Goal: Information Seeking & Learning: Check status

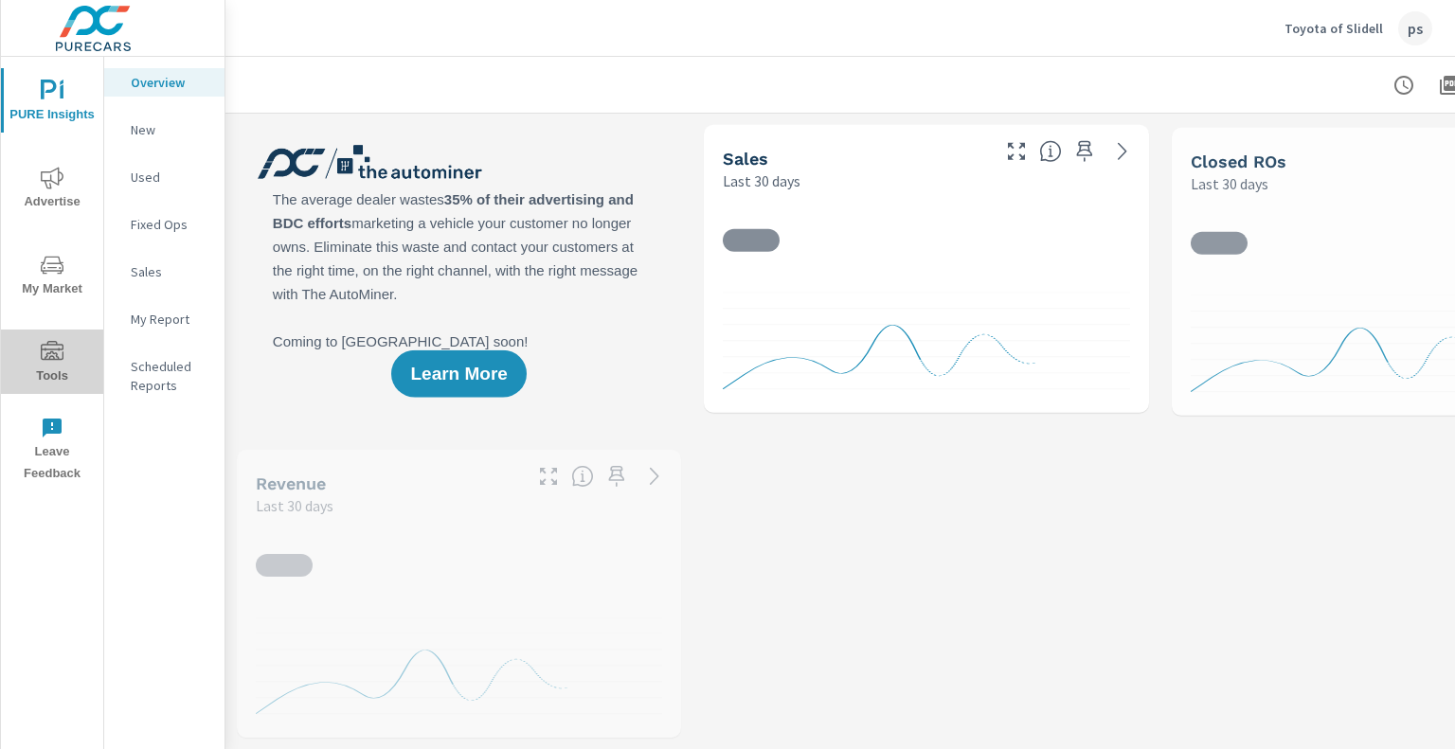
click at [40, 363] on span "Tools" at bounding box center [52, 364] width 91 height 46
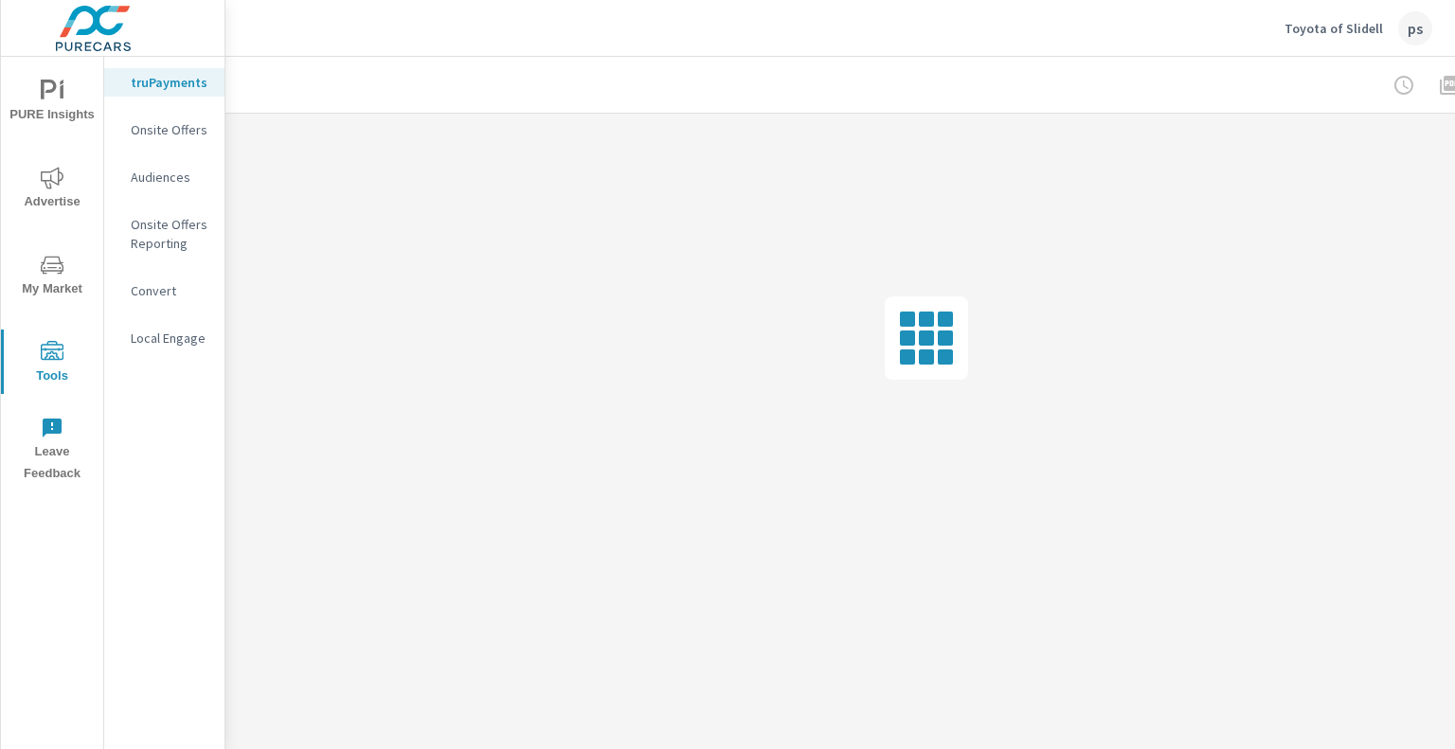
click at [174, 143] on div "Onsite Offers" at bounding box center [164, 130] width 120 height 28
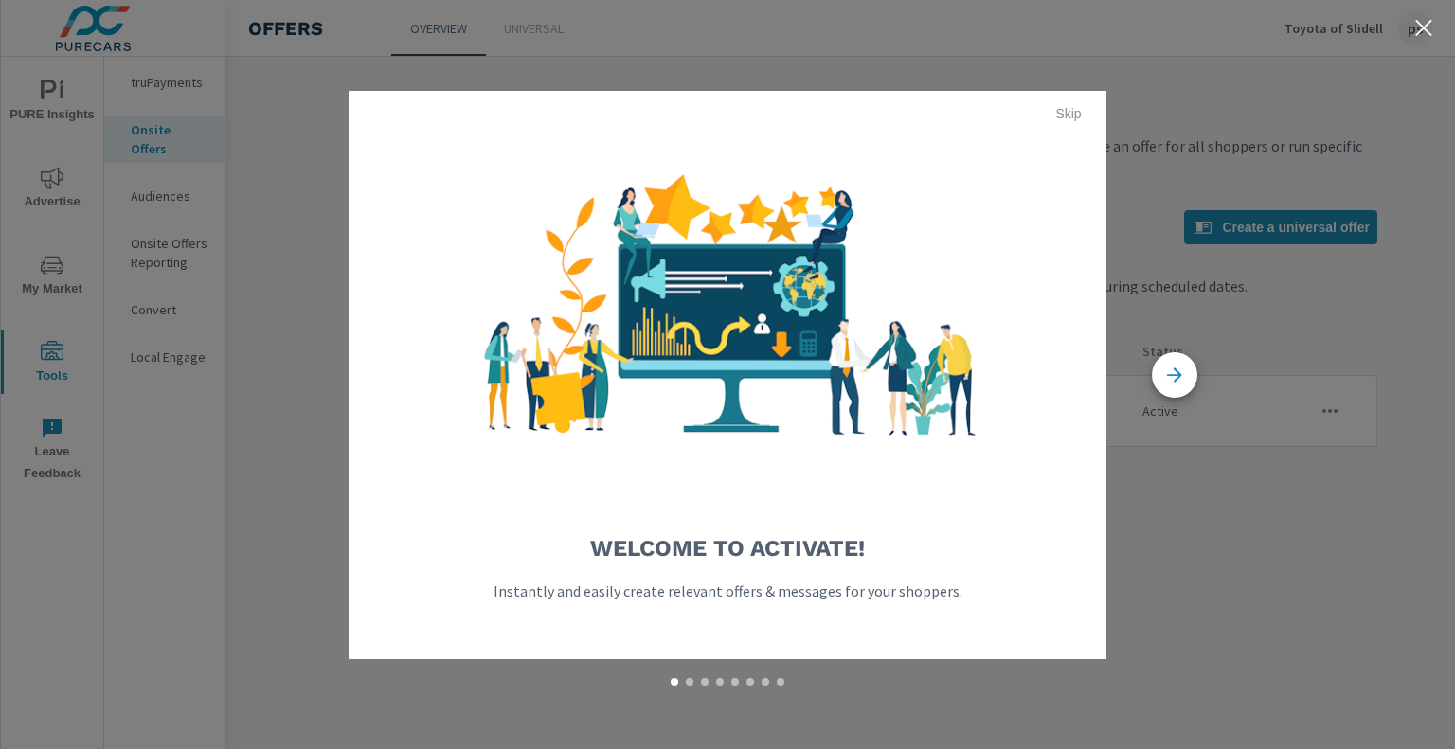
click at [1069, 110] on span "Skip" at bounding box center [1067, 113] width 45 height 17
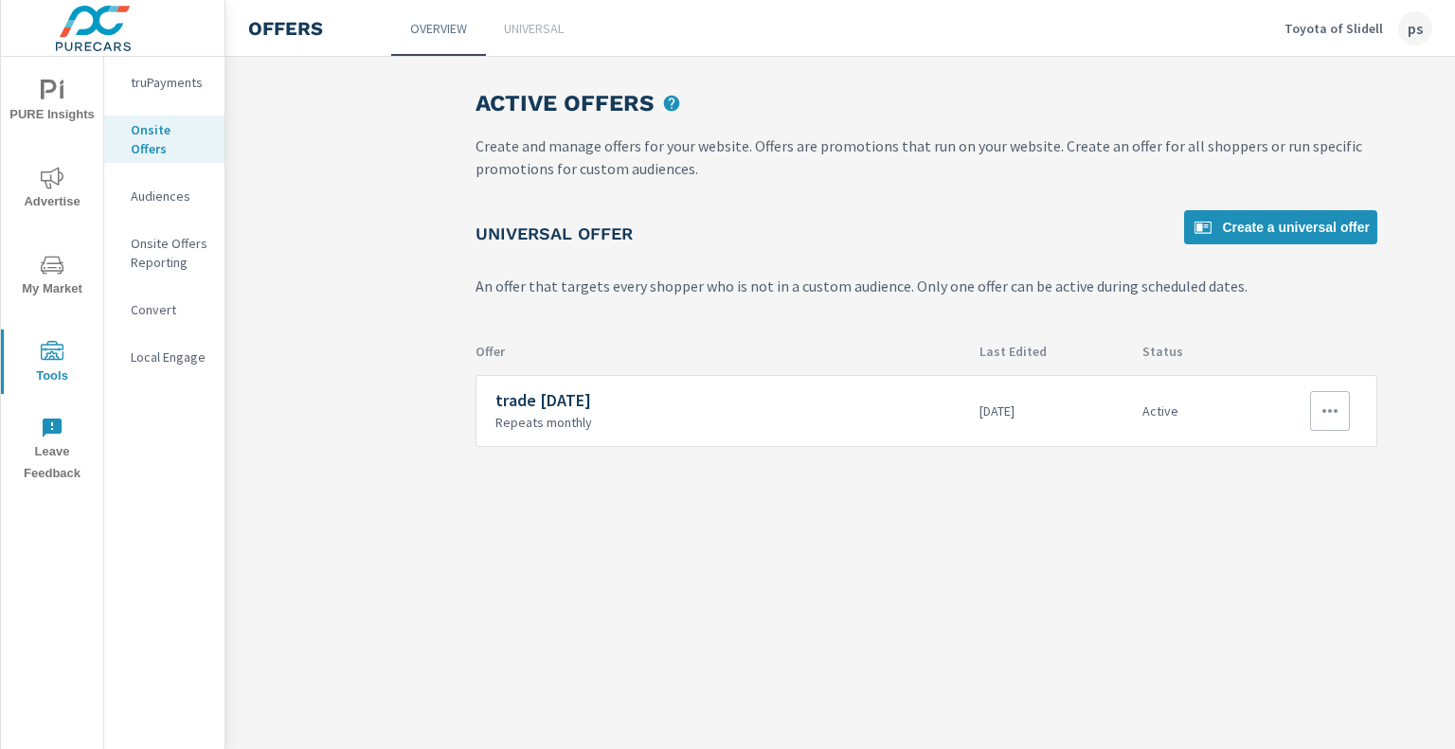
click at [749, 409] on h6 "trade [DATE]" at bounding box center [729, 400] width 469 height 19
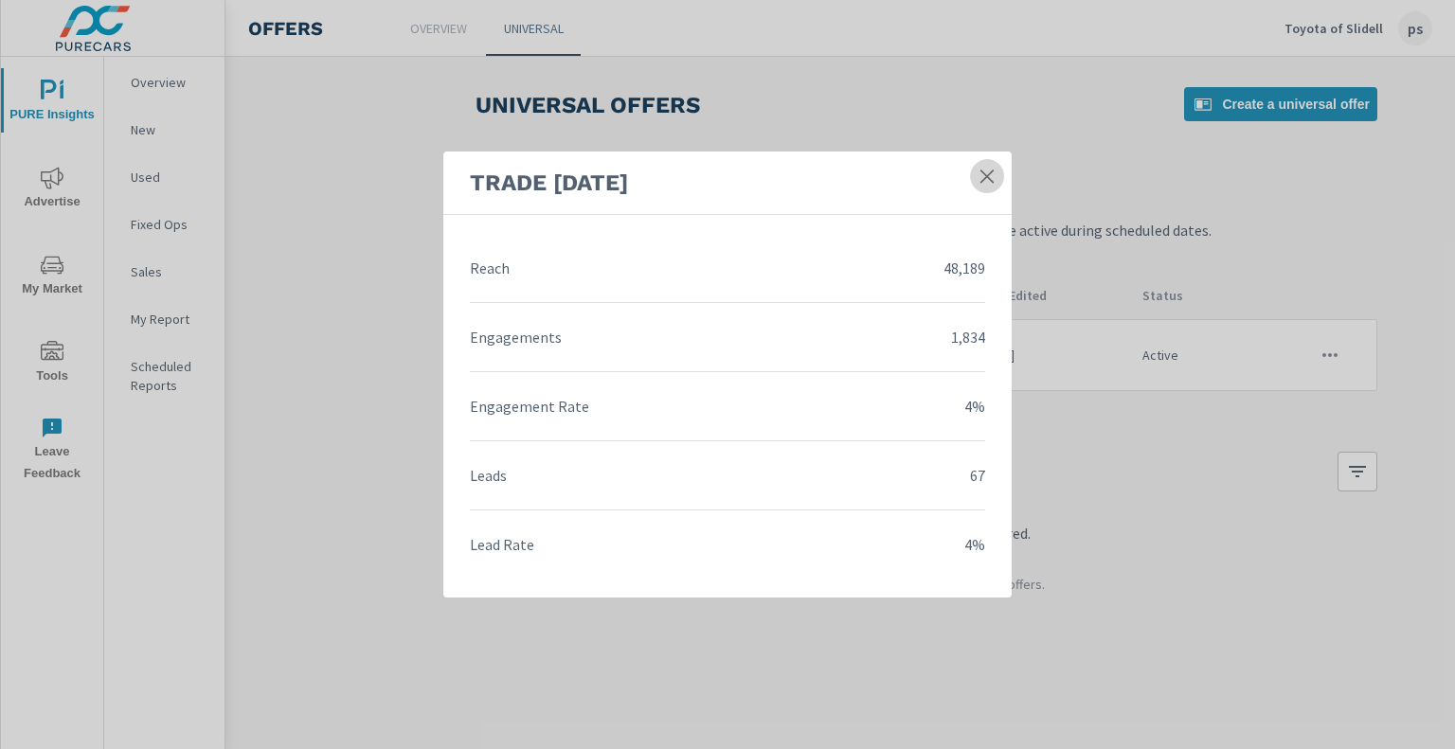
click at [981, 181] on icon at bounding box center [986, 176] width 13 height 13
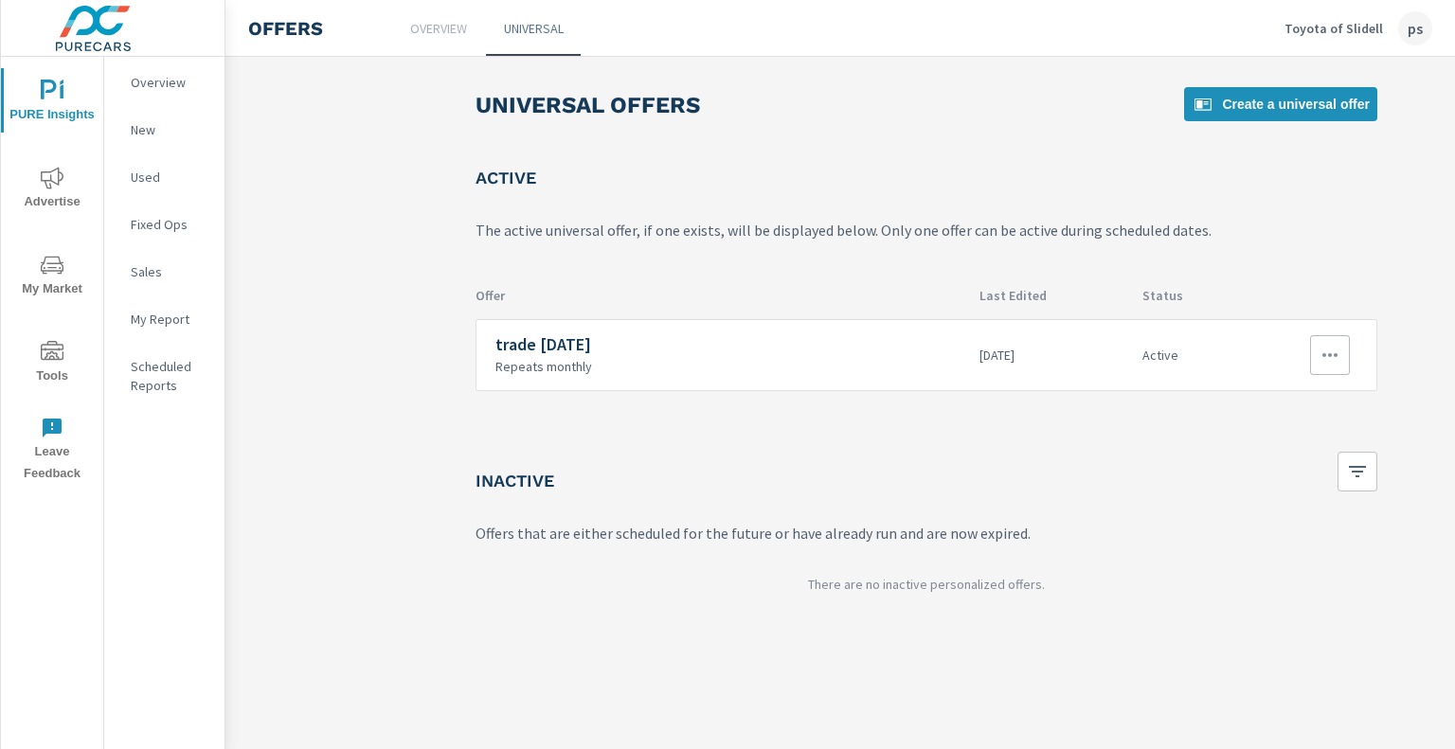
click at [1337, 373] on button "button" at bounding box center [1330, 355] width 40 height 40
click at [1302, 438] on div "View Report" at bounding box center [1298, 445] width 82 height 23
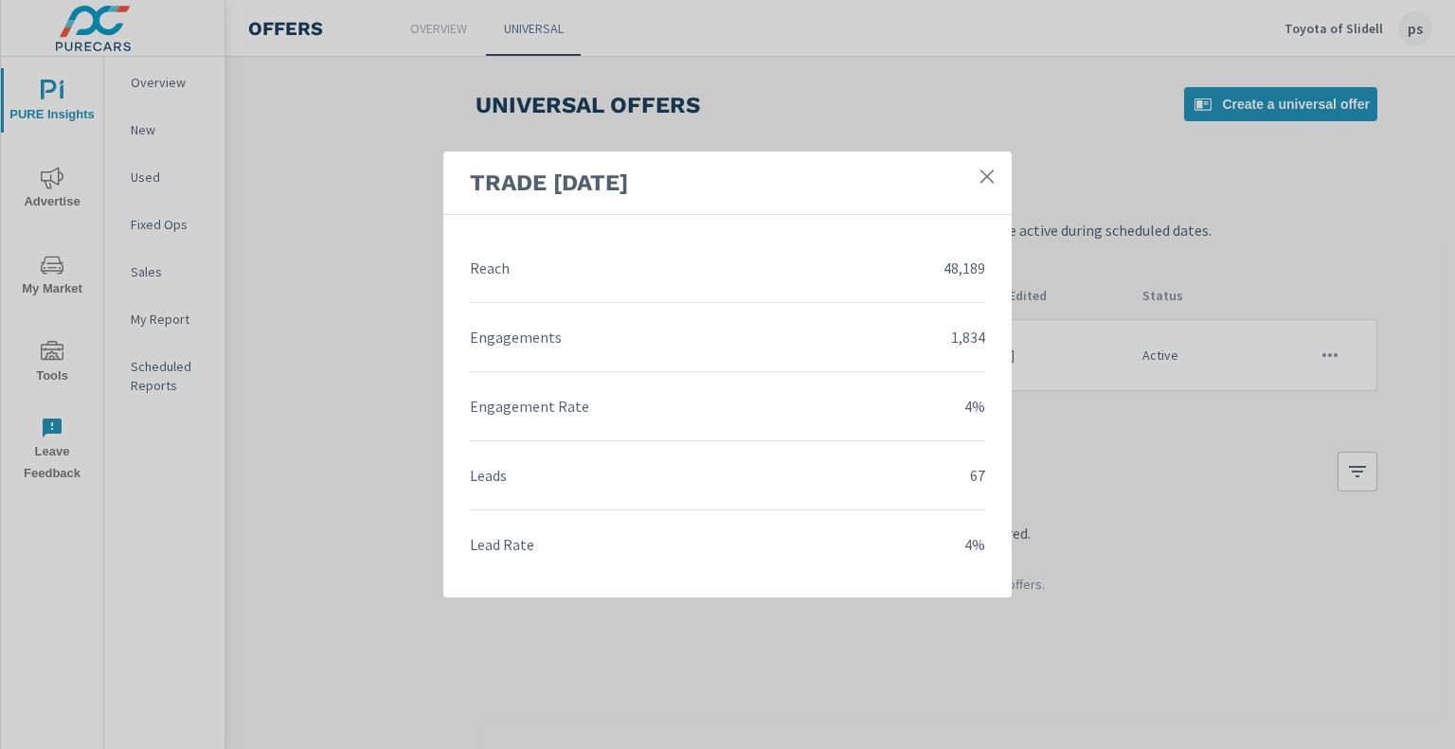
click at [992, 177] on icon at bounding box center [986, 176] width 19 height 19
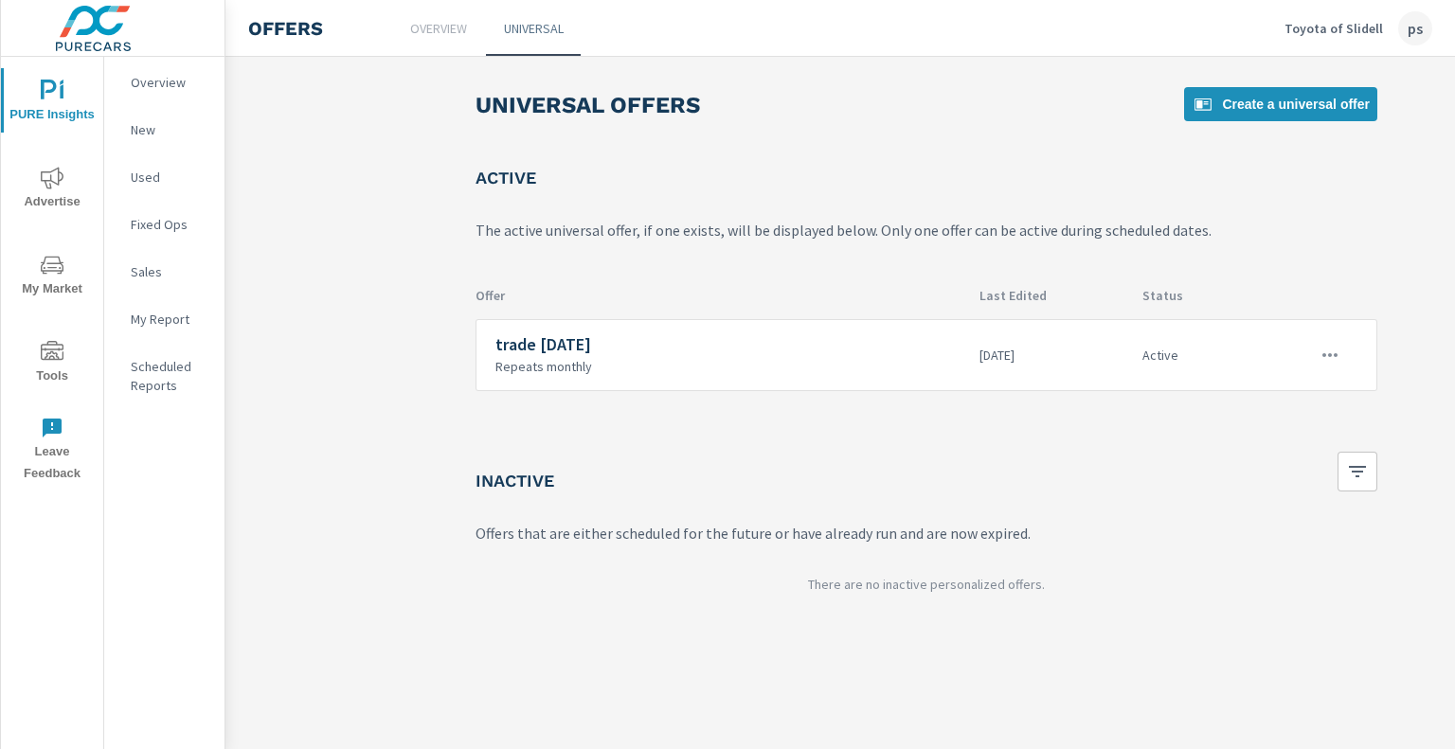
click at [415, 33] on p "Overview" at bounding box center [438, 28] width 57 height 19
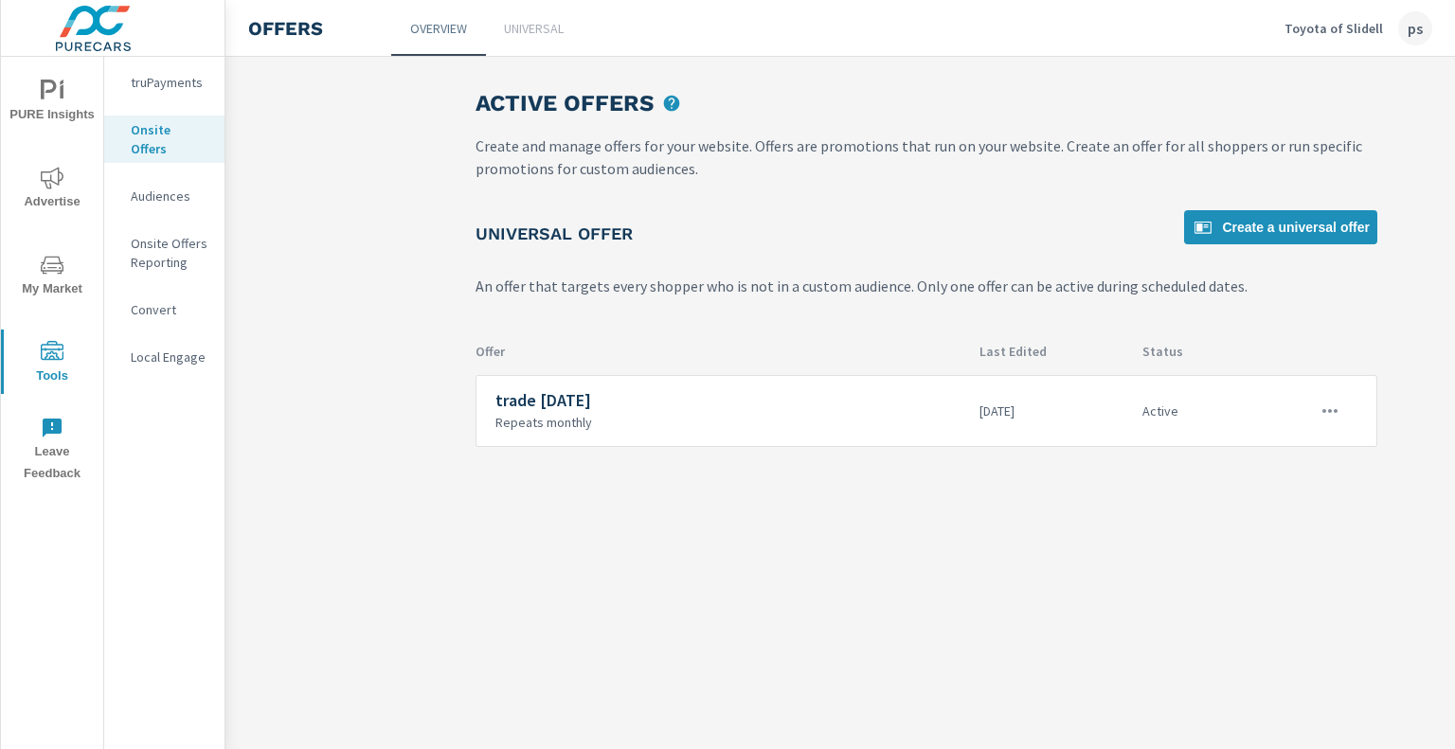
click at [58, 113] on span "PURE Insights" at bounding box center [52, 103] width 91 height 46
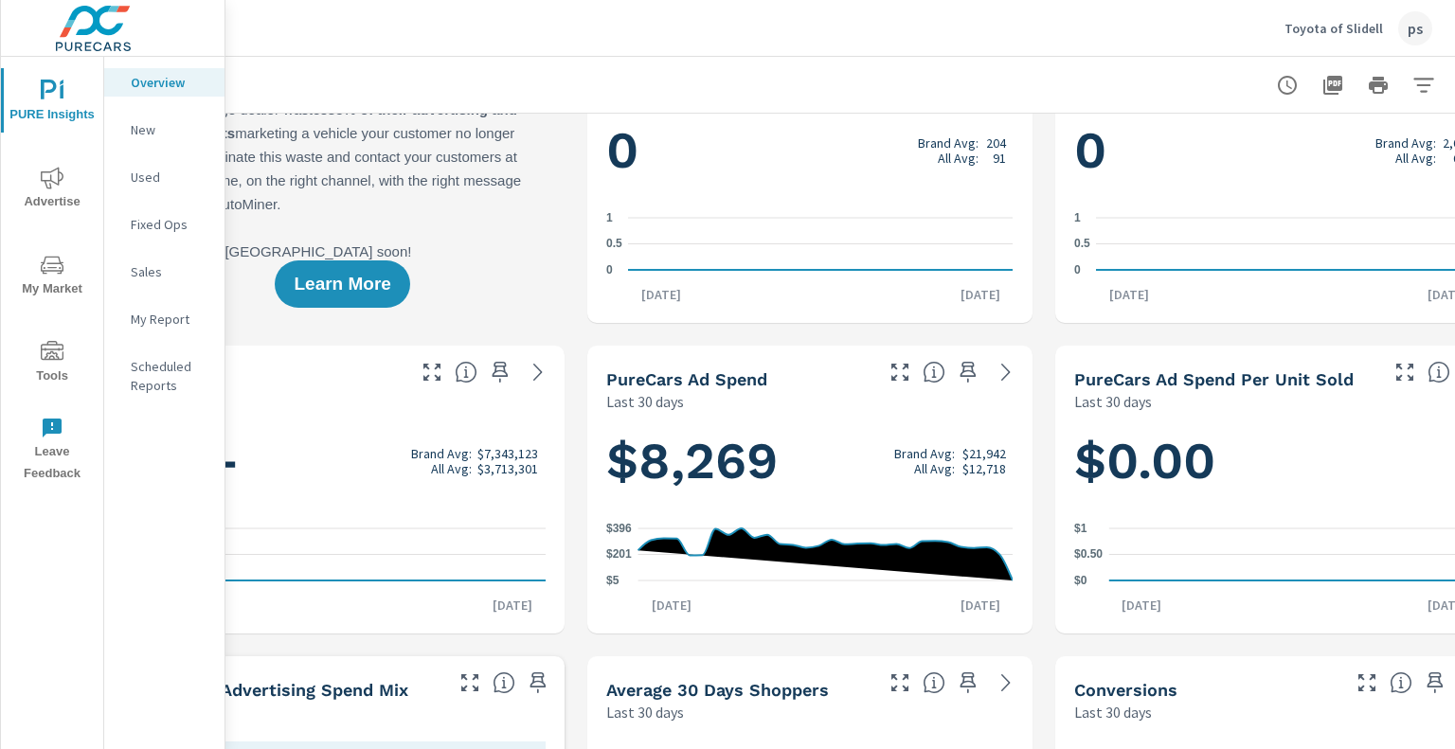
scroll to position [90, 117]
click at [166, 168] on p "Used" at bounding box center [170, 177] width 79 height 19
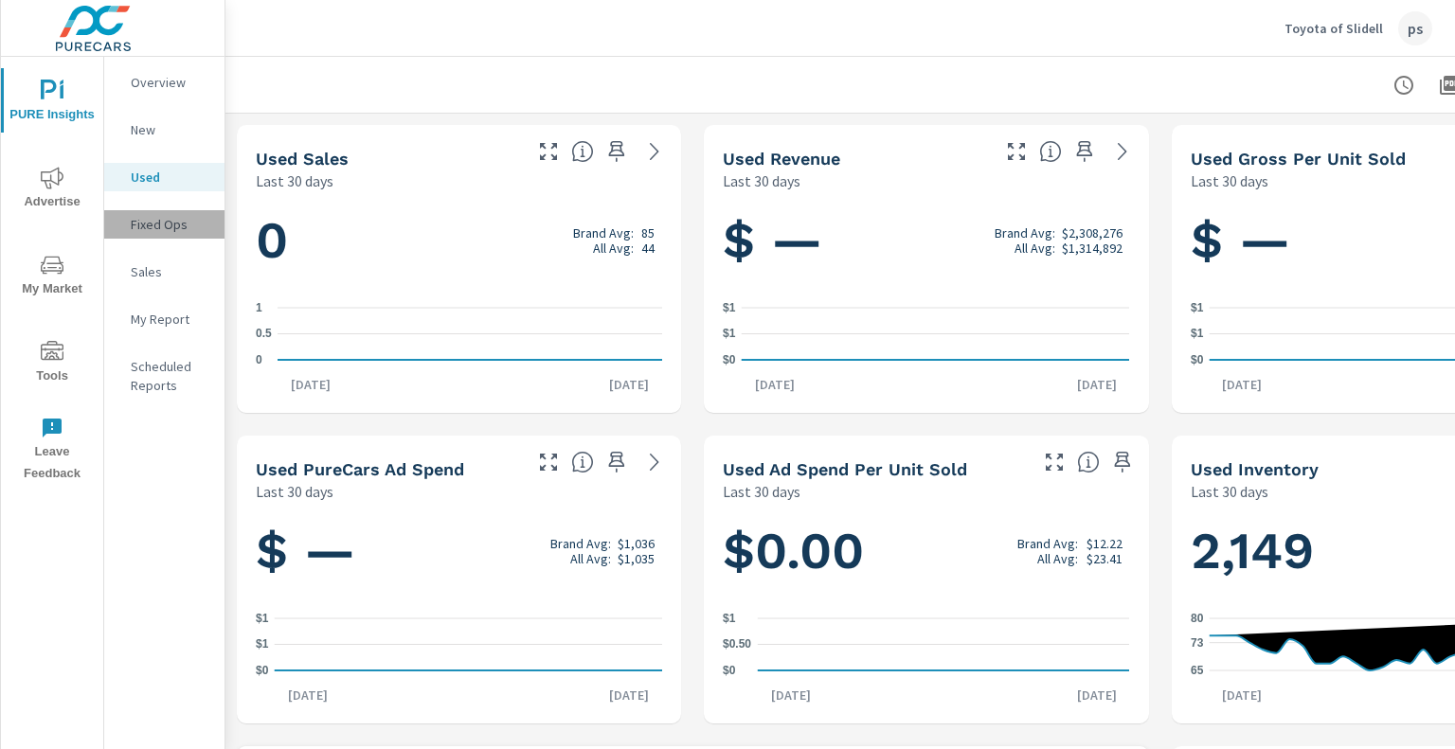
click at [186, 219] on p "Fixed Ops" at bounding box center [170, 224] width 79 height 19
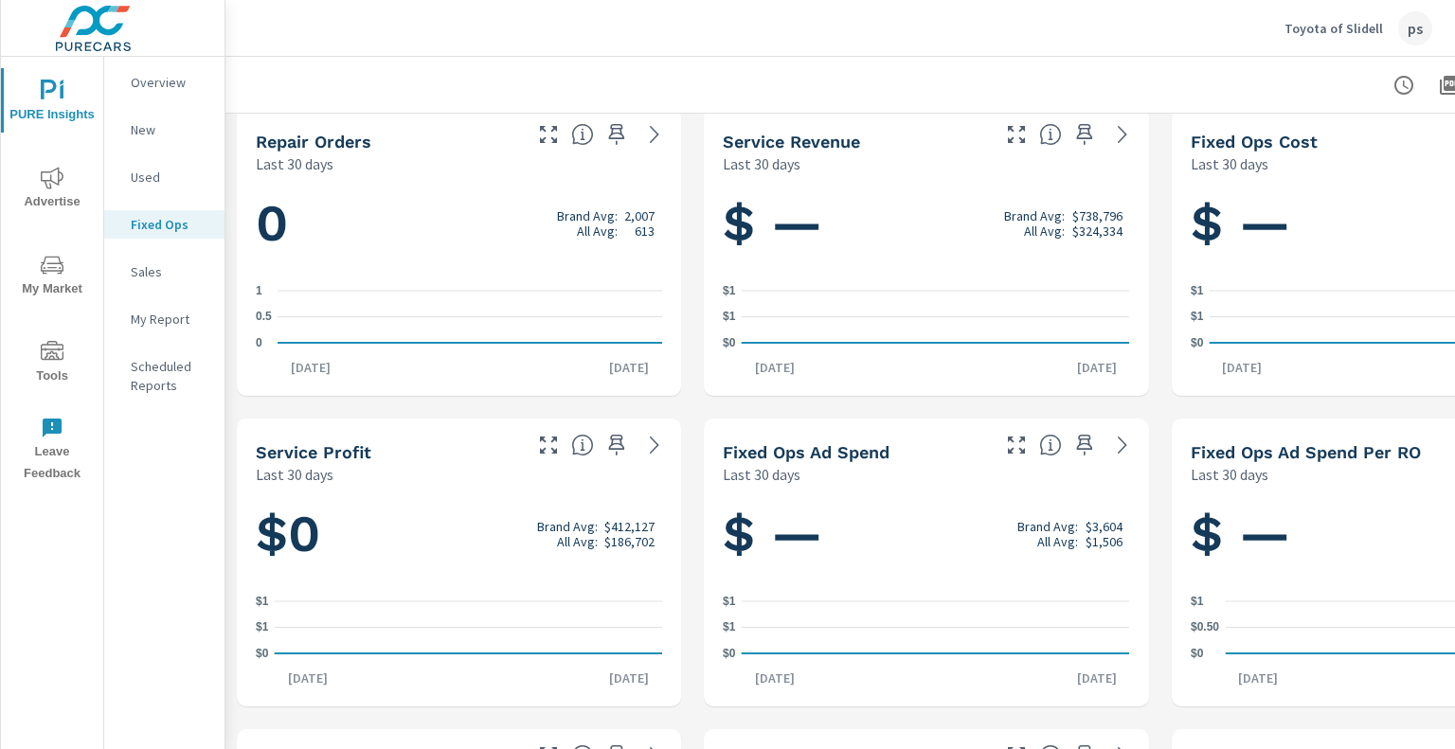
scroll to position [15, 0]
click at [134, 269] on p "Sales" at bounding box center [170, 271] width 79 height 19
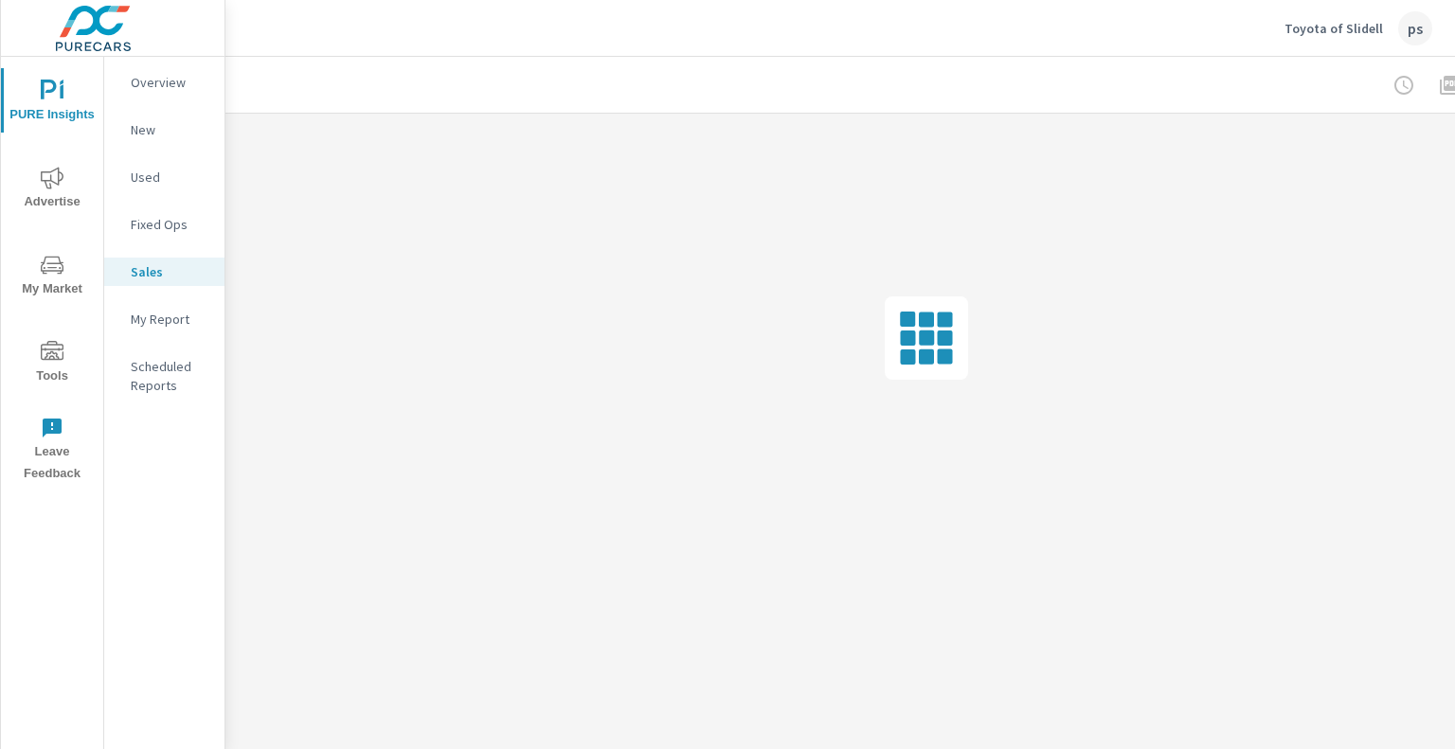
click at [30, 288] on span "My Market" at bounding box center [52, 277] width 91 height 46
